Goal: Complete application form: Complete application form

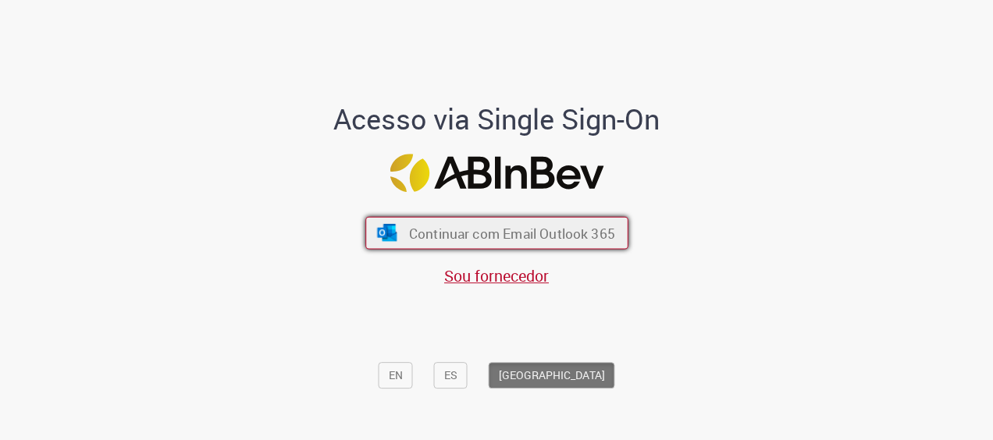
click at [567, 238] on span "Continuar com Email Outlook 365" at bounding box center [511, 233] width 206 height 18
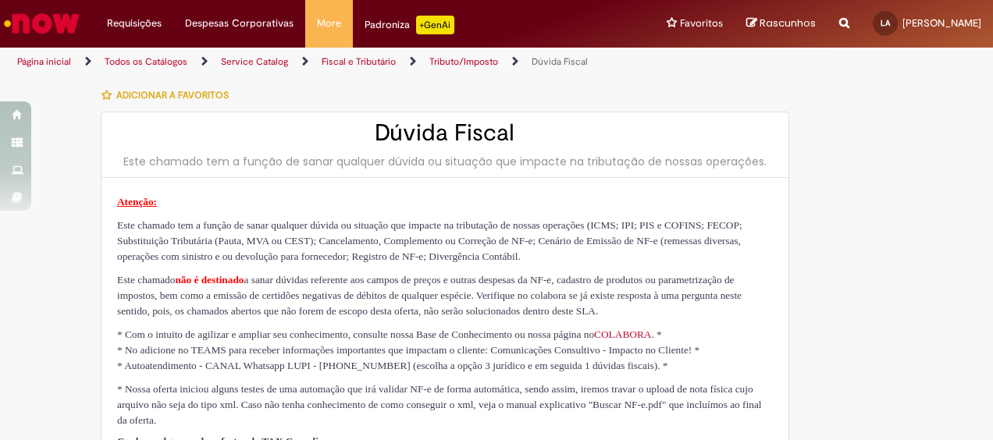
type input "**********"
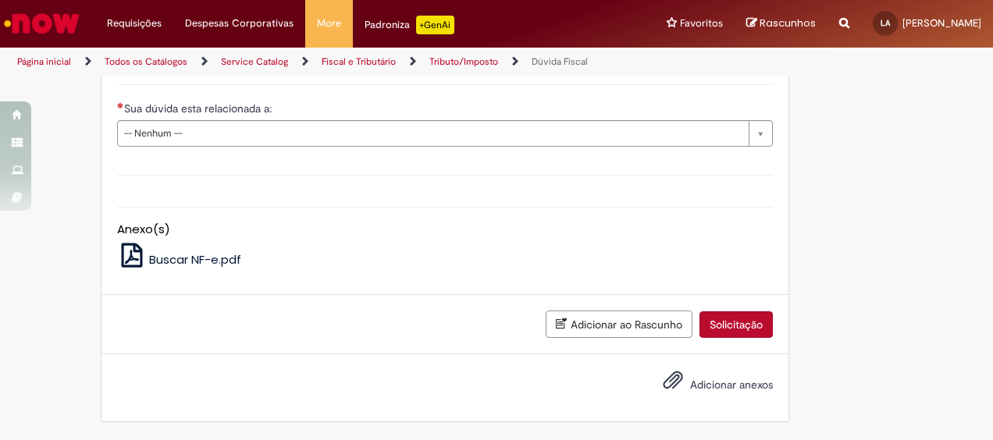
scroll to position [839, 0]
